Goal: Task Accomplishment & Management: Manage account settings

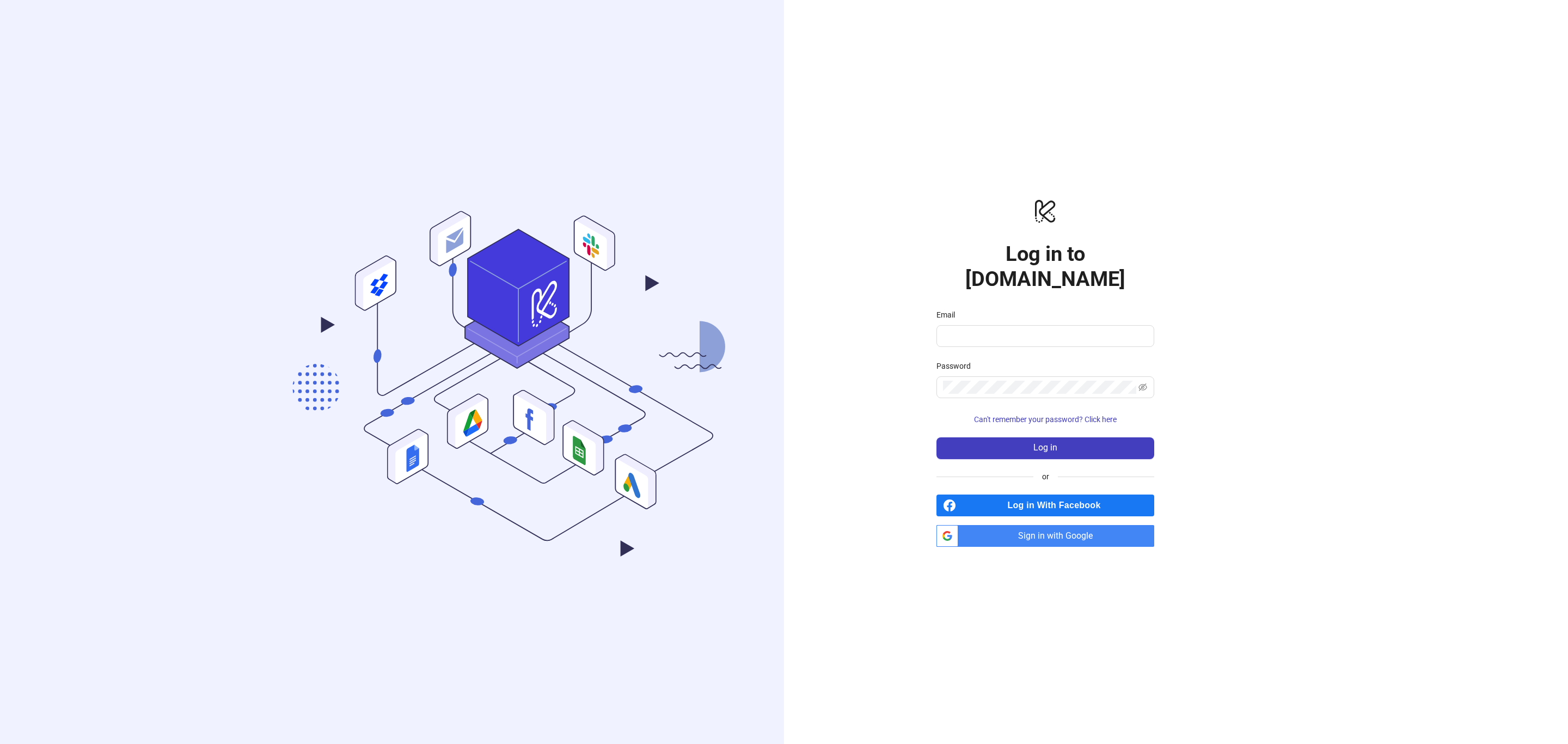
click at [1031, 525] on span "Sign in with Google" at bounding box center [1058, 536] width 192 height 22
click at [1040, 525] on span "Sign in with Google" at bounding box center [1058, 536] width 192 height 22
click at [974, 330] on input "Email" at bounding box center [1044, 336] width 203 height 13
type input "**********"
click at [1136, 381] on div at bounding box center [1136, 381] width 0 height 0
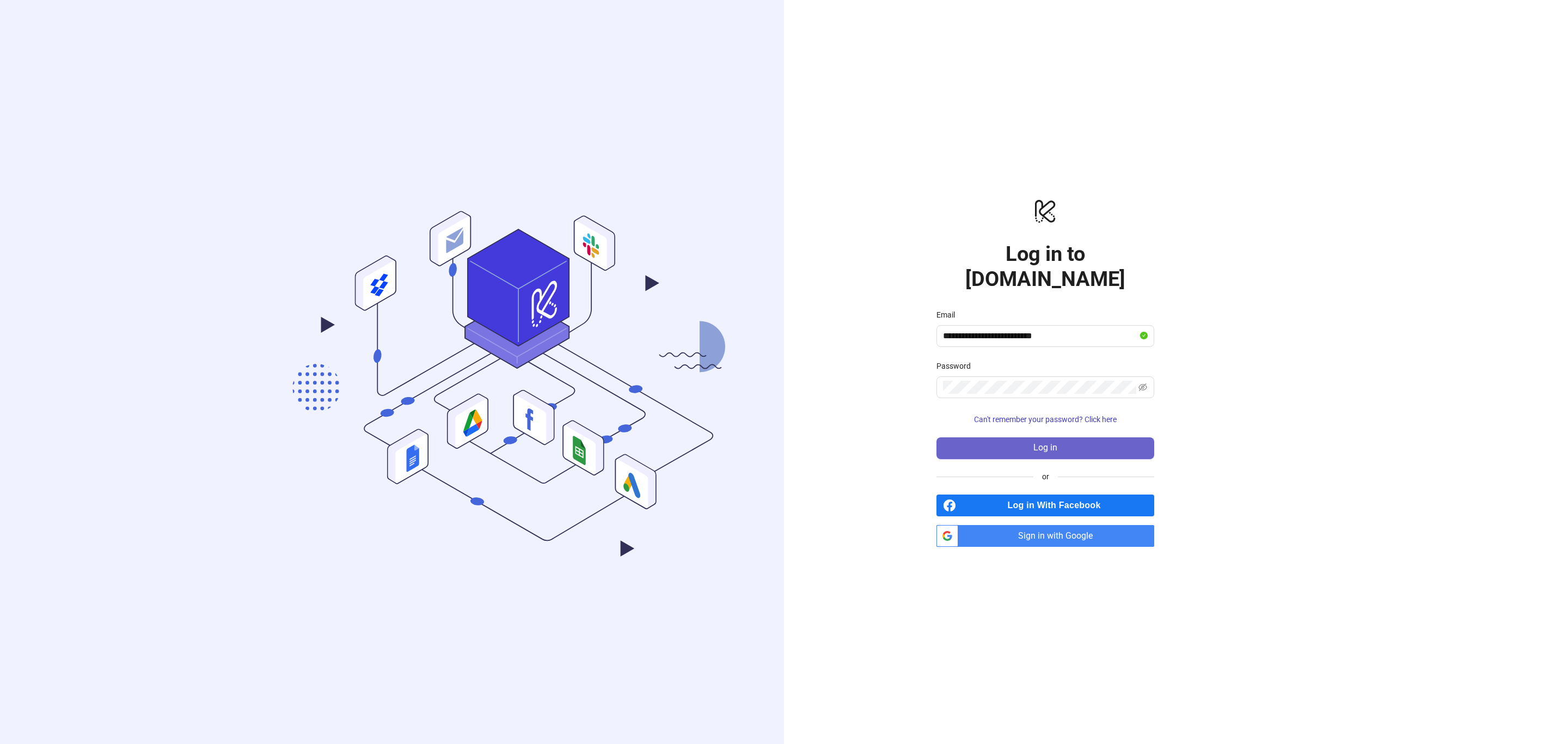
click at [1033, 443] on span "Log in" at bounding box center [1045, 447] width 24 height 10
click at [1058, 525] on span "Sign in with Google" at bounding box center [1058, 536] width 192 height 22
click at [1077, 525] on span "Sign in with Google" at bounding box center [1058, 536] width 192 height 22
click at [1040, 528] on span "Sign in with Google" at bounding box center [1058, 536] width 192 height 22
click at [1014, 330] on input "Email" at bounding box center [1044, 336] width 203 height 13
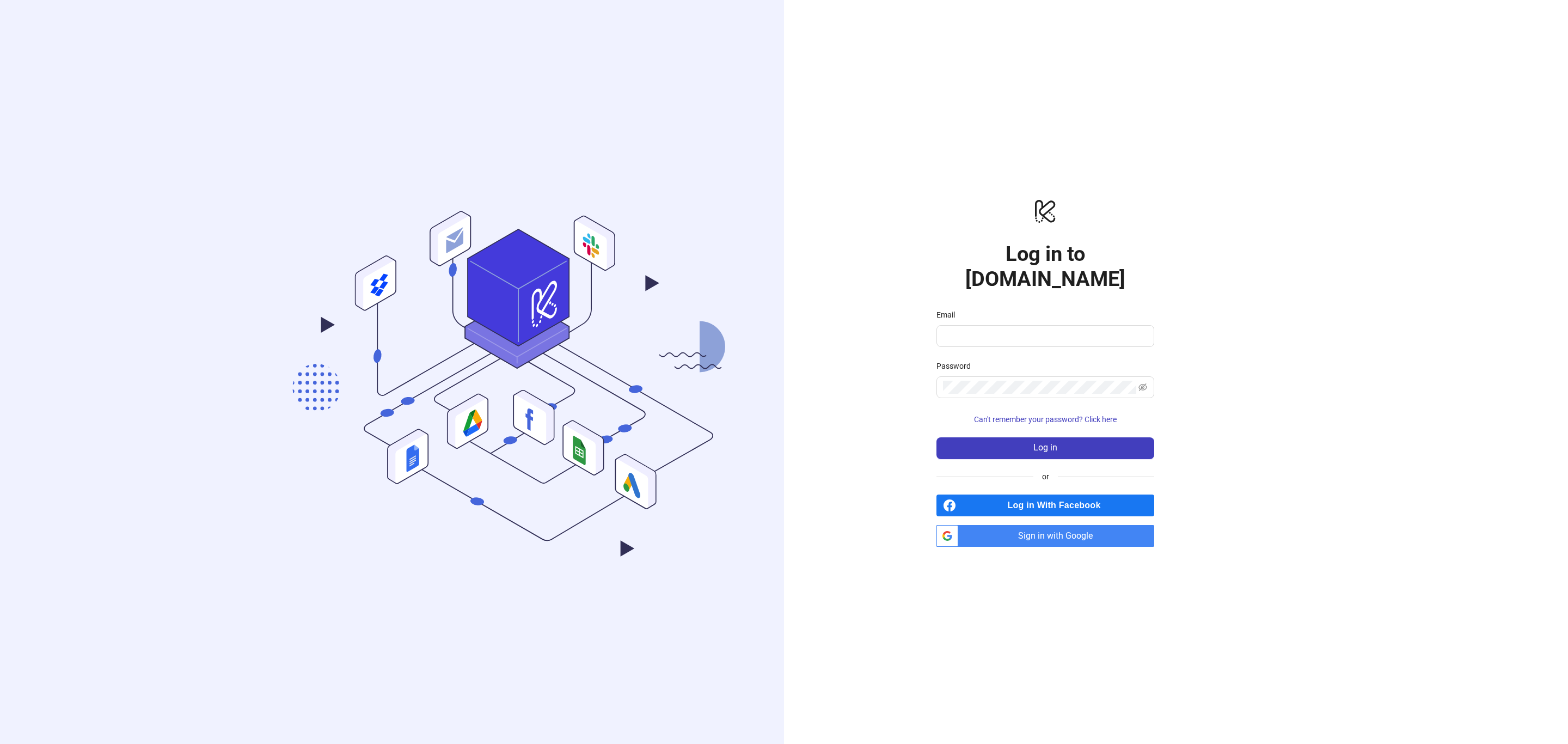
drag, startPoint x: 1340, startPoint y: 216, endPoint x: 1321, endPoint y: 207, distance: 21.0
click at [1340, 216] on div ".cls-1,.cls-11,.cls-2,.cls-9{fill:none;}.cls-10,.cls-2,.cls-7,.cls-8{stroke:#31…" at bounding box center [784, 372] width 1568 height 744
click at [1037, 525] on span "Sign in with Google" at bounding box center [1058, 536] width 192 height 22
click at [1125, 525] on span "Sign in with Google" at bounding box center [1058, 536] width 192 height 22
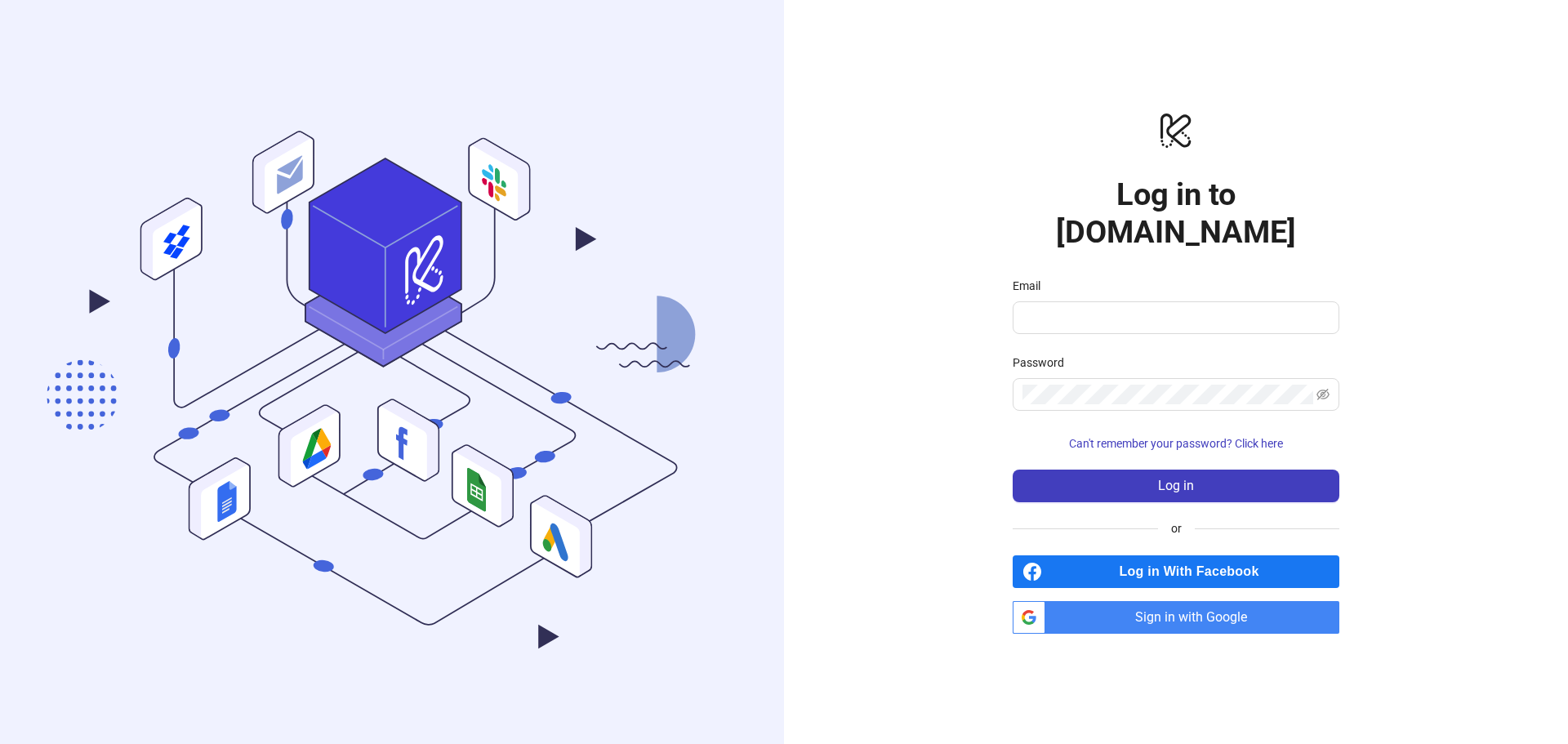
click at [1210, 617] on div "logo/logo-mobile Log in to Kitchn.io Email Password Can't remember your passwor…" at bounding box center [1175, 372] width 784 height 744
click at [1215, 601] on span "Sign in with Google" at bounding box center [1195, 618] width 287 height 33
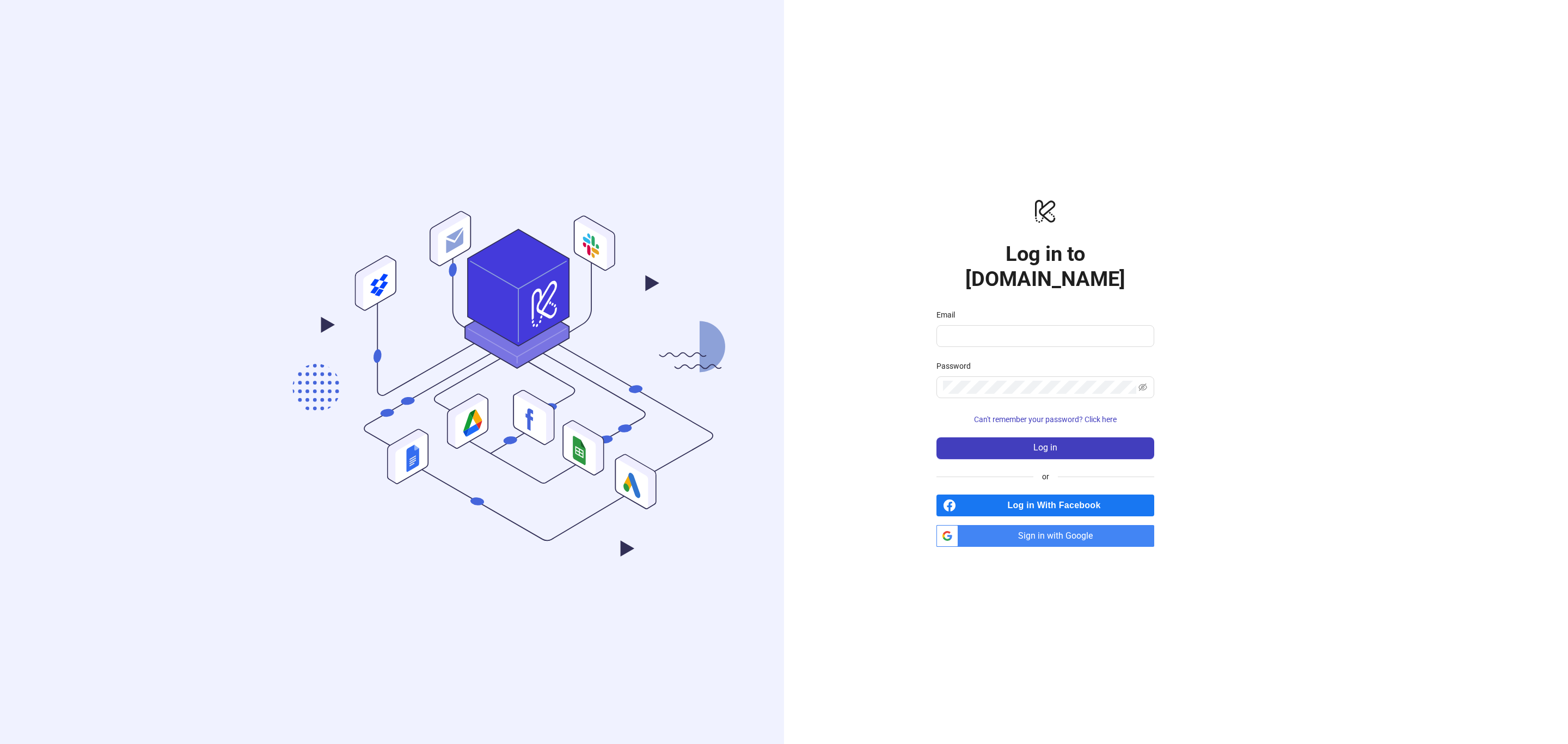
drag, startPoint x: 1095, startPoint y: 525, endPoint x: 1101, endPoint y: 523, distance: 6.3
click at [1098, 525] on span "Sign in with Google" at bounding box center [1058, 536] width 192 height 22
click at [1036, 528] on span "Sign in with Google" at bounding box center [1058, 536] width 192 height 22
